Goal: Task Accomplishment & Management: Manage account settings

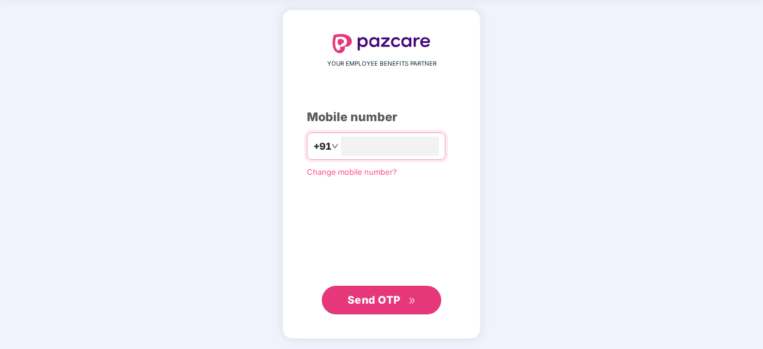
type input "**********"
click at [381, 297] on span "Send OTP" at bounding box center [373, 299] width 53 height 13
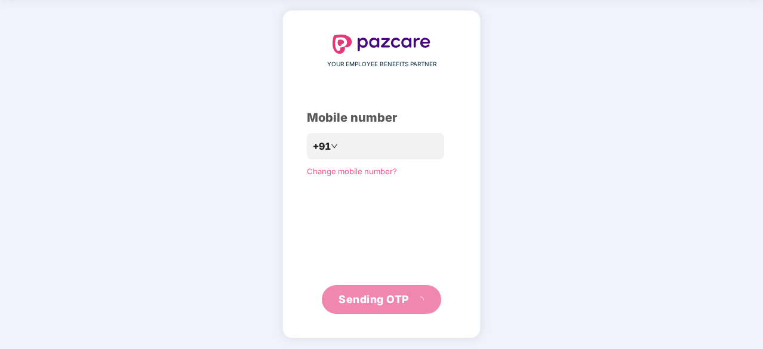
scroll to position [39, 0]
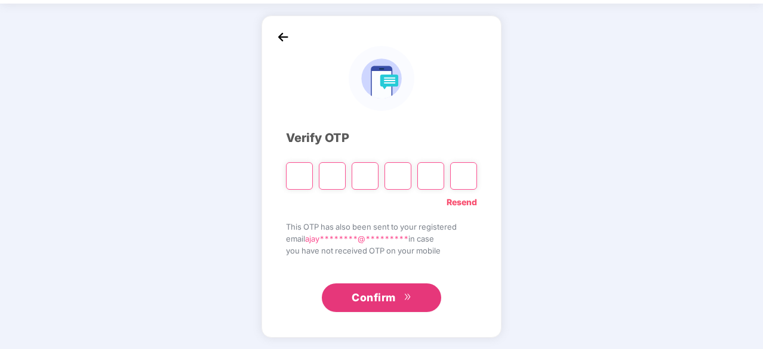
click at [300, 174] on input "Please enter verification code. Digit 1" at bounding box center [299, 175] width 27 height 27
type input "*"
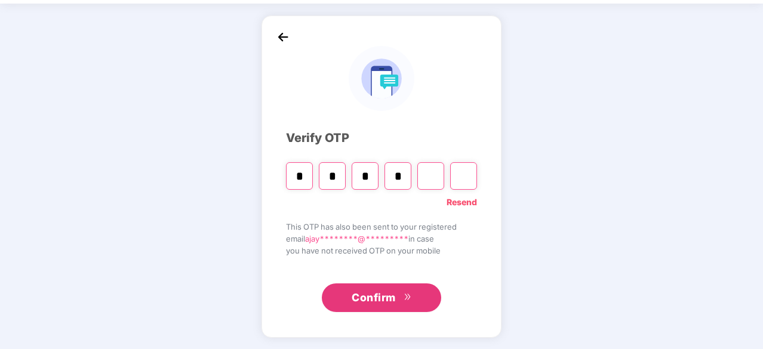
type input "*"
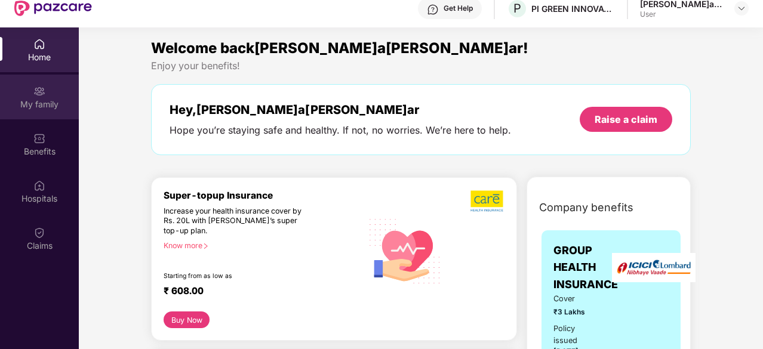
click at [32, 104] on div "My family" at bounding box center [39, 105] width 79 height 12
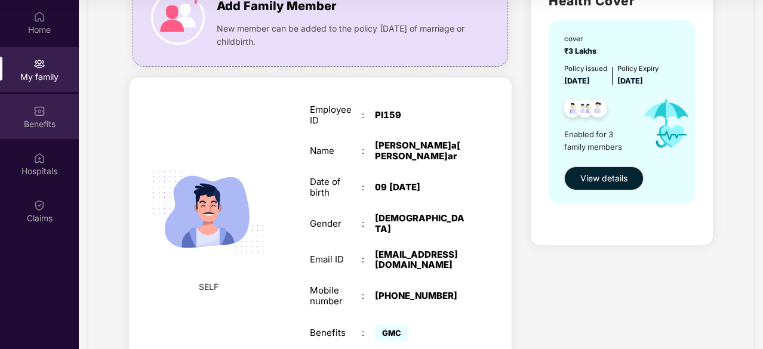
scroll to position [97, 0]
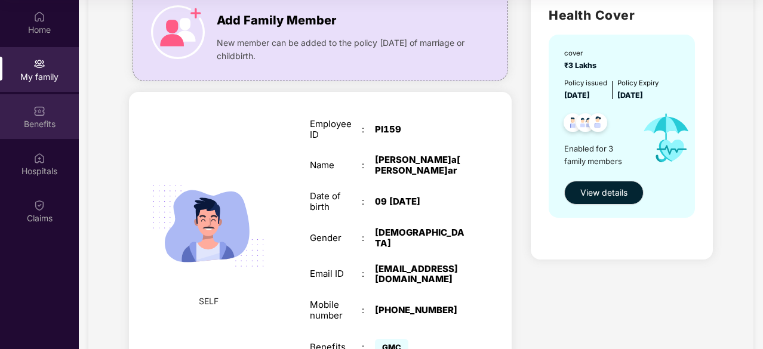
click at [48, 115] on div "Benefits" at bounding box center [39, 116] width 79 height 45
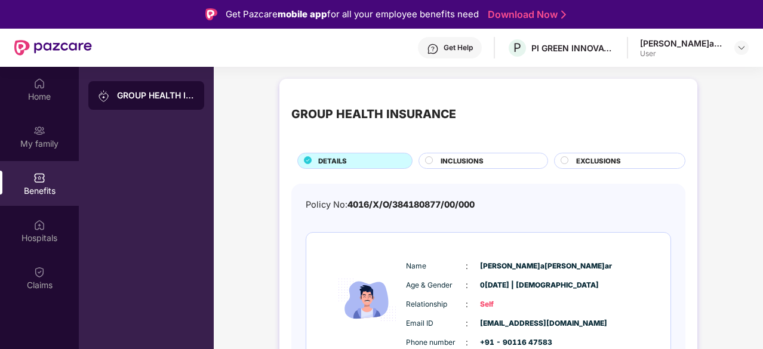
click at [469, 159] on span "INCLUSIONS" at bounding box center [462, 161] width 43 height 11
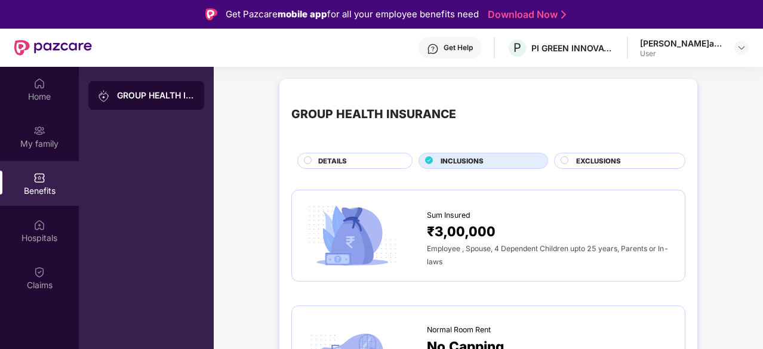
click at [618, 163] on span "EXCLUSIONS" at bounding box center [598, 161] width 45 height 11
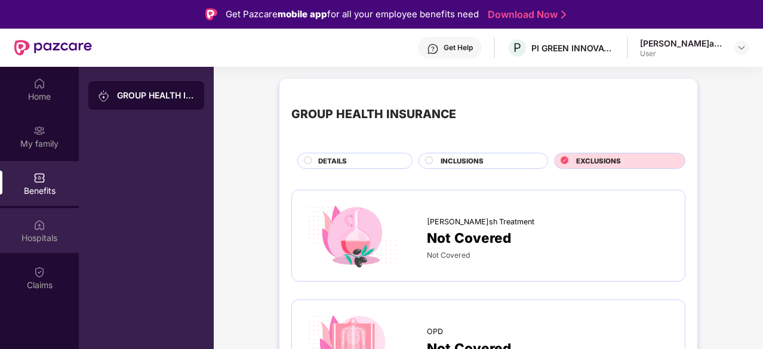
click at [30, 232] on div "Hospitals" at bounding box center [39, 238] width 79 height 12
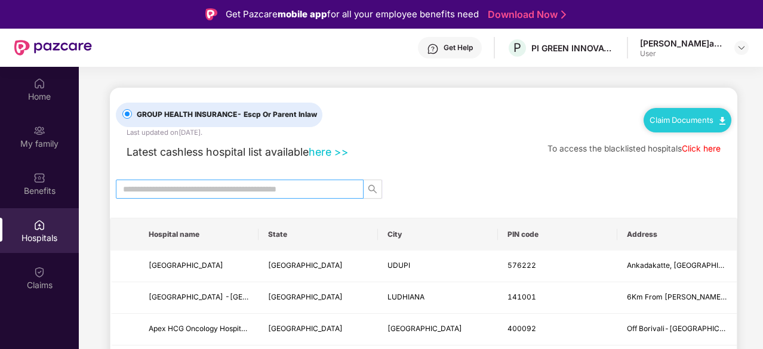
click at [335, 190] on input "text" at bounding box center [235, 189] width 224 height 13
type input "*****"
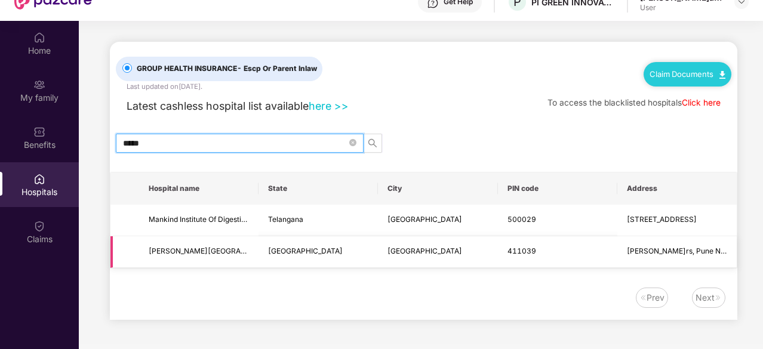
scroll to position [60, 0]
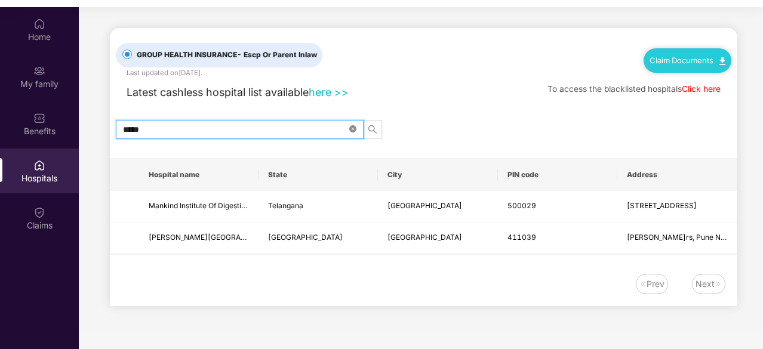
click at [353, 127] on icon "close-circle" at bounding box center [352, 128] width 7 height 7
click at [288, 132] on input "text" at bounding box center [235, 129] width 224 height 13
type input "*"
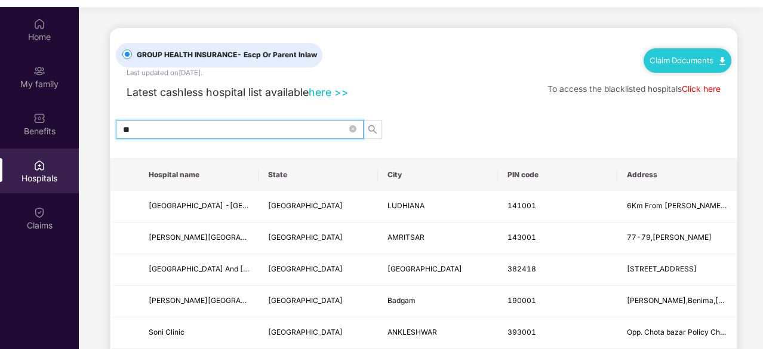
type input "*"
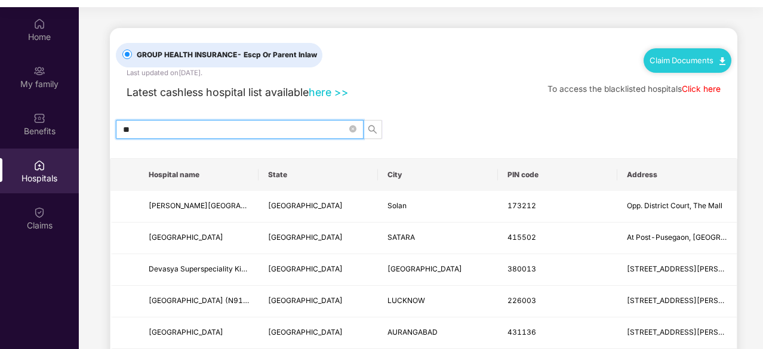
type input "*"
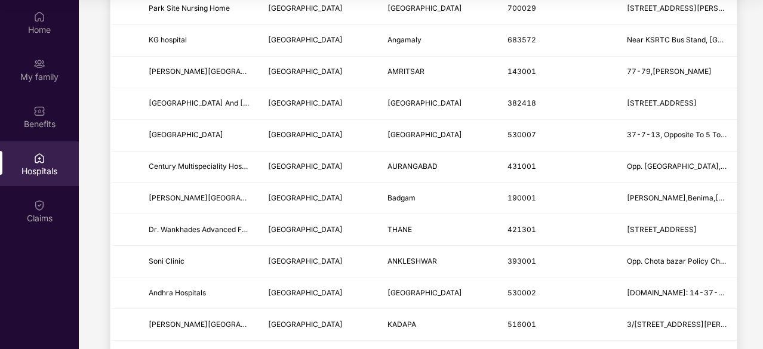
scroll to position [0, 0]
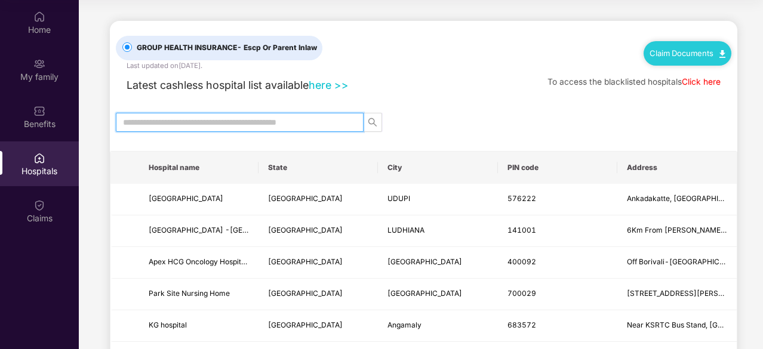
click at [285, 118] on input "text" at bounding box center [235, 122] width 224 height 13
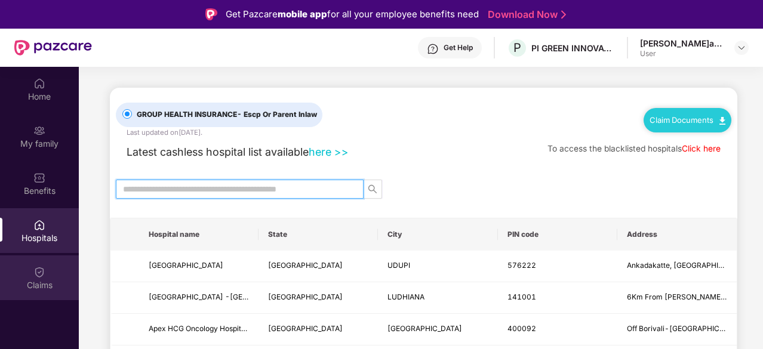
click at [42, 263] on div "Claims" at bounding box center [39, 278] width 79 height 45
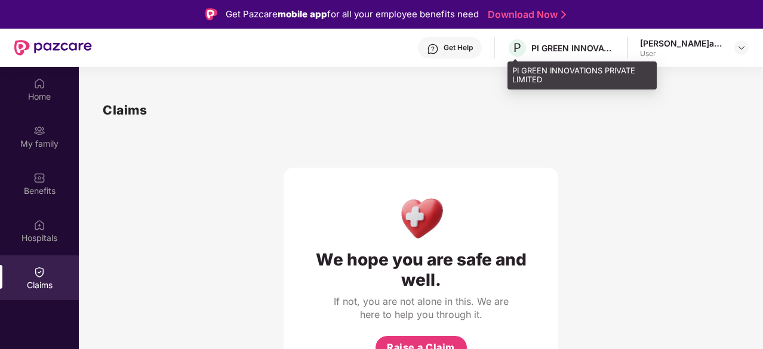
click at [601, 47] on div "PI GREEN INNOVATIONS PRIVATE LIMITED" at bounding box center [573, 47] width 84 height 11
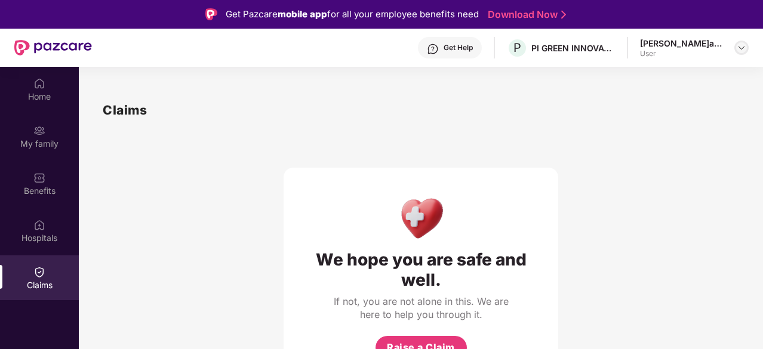
click at [739, 46] on img at bounding box center [742, 48] width 10 height 10
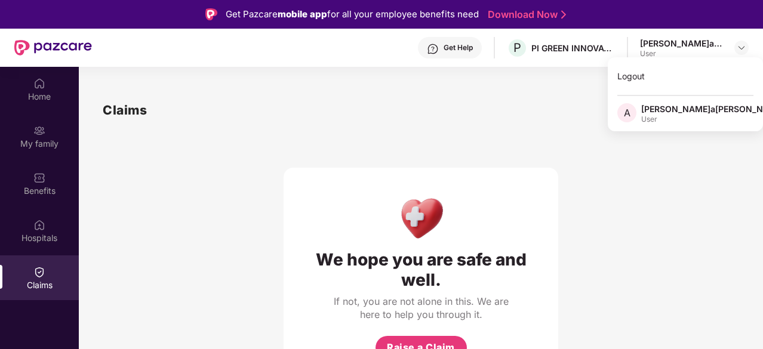
click at [447, 151] on div "We hope you are safe and well. If not, you are not alone in this. We are here t…" at bounding box center [421, 252] width 275 height 264
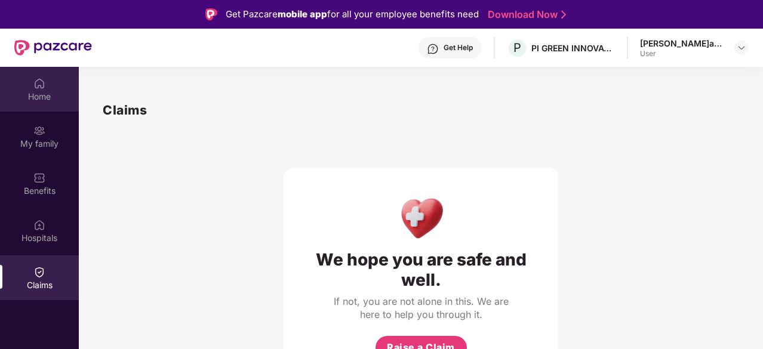
click at [37, 88] on img at bounding box center [39, 84] width 12 height 12
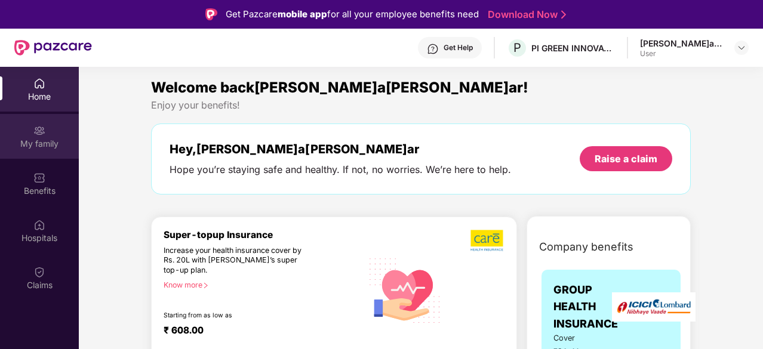
click at [48, 137] on div "My family" at bounding box center [39, 136] width 79 height 45
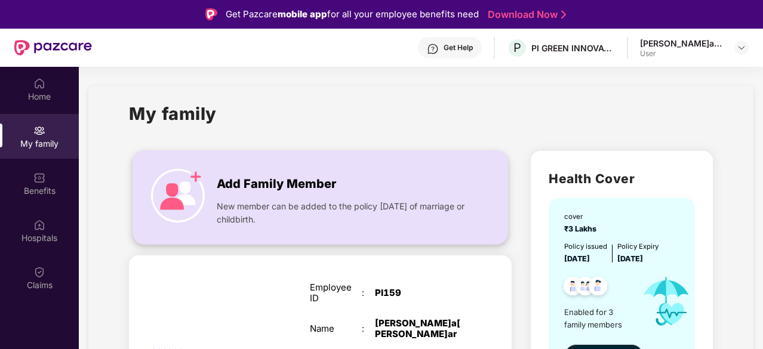
click at [181, 191] on img at bounding box center [178, 196] width 54 height 54
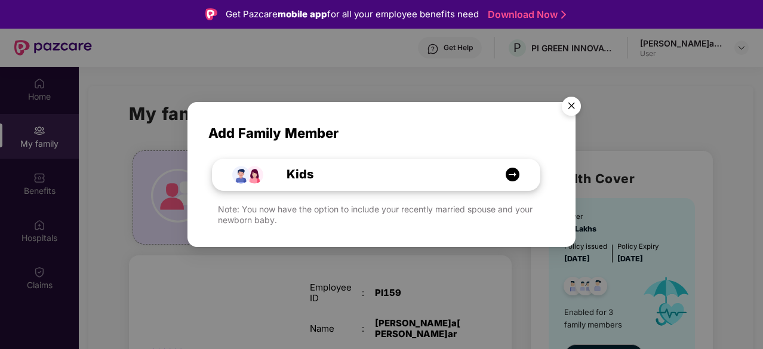
click at [476, 176] on div "Kids" at bounding box center [382, 174] width 245 height 19
